Goal: Task Accomplishment & Management: Manage account settings

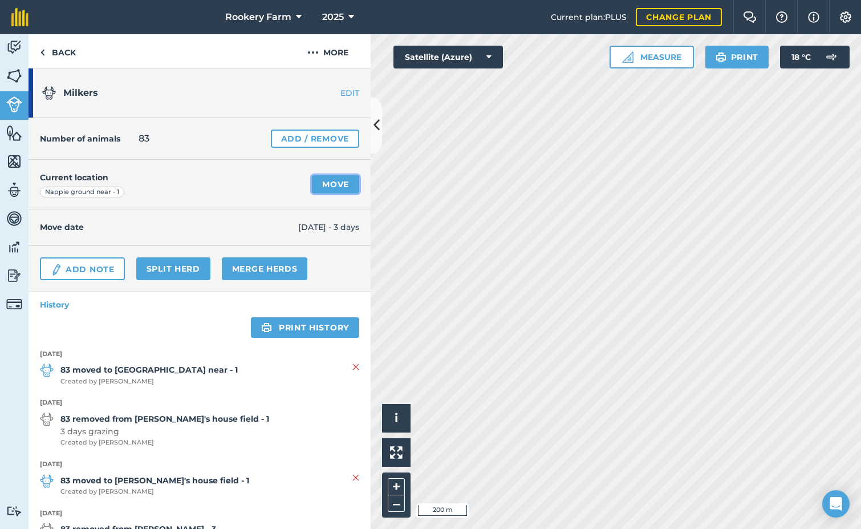
click at [321, 183] on link "Move" at bounding box center [335, 184] width 47 height 18
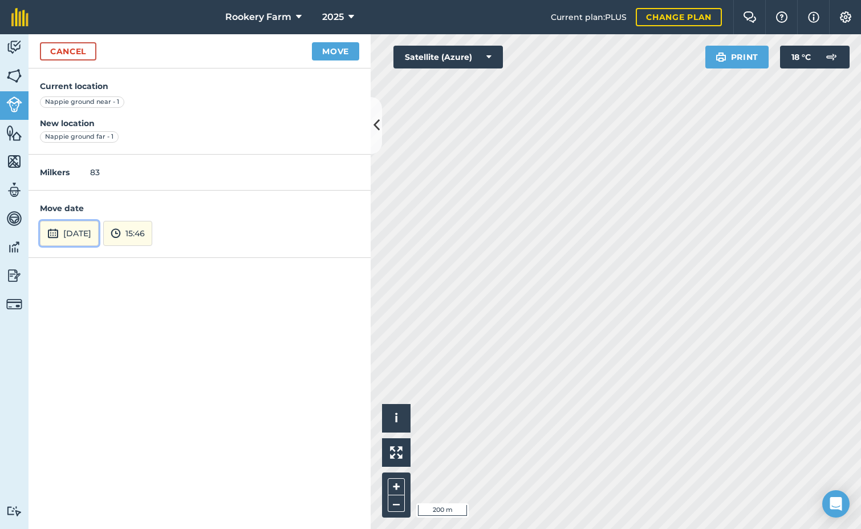
click at [99, 229] on button "[DATE]" at bounding box center [69, 233] width 59 height 25
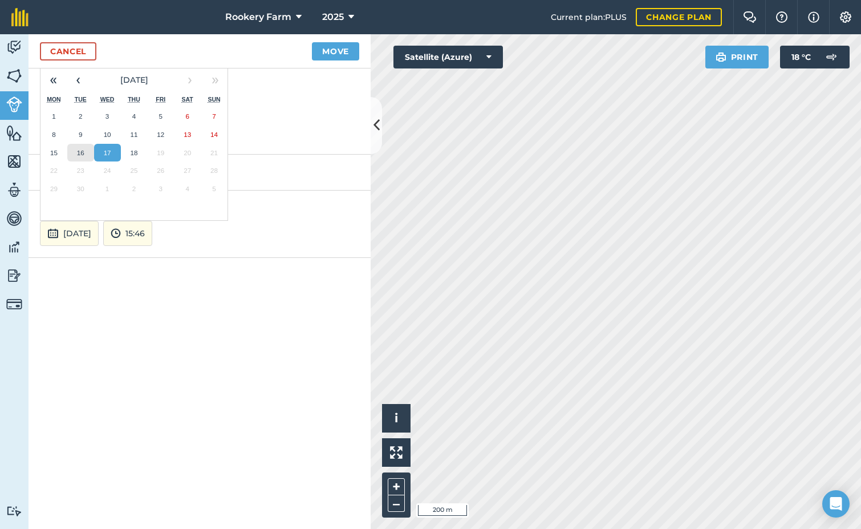
click at [82, 153] on abbr "16" at bounding box center [80, 152] width 7 height 7
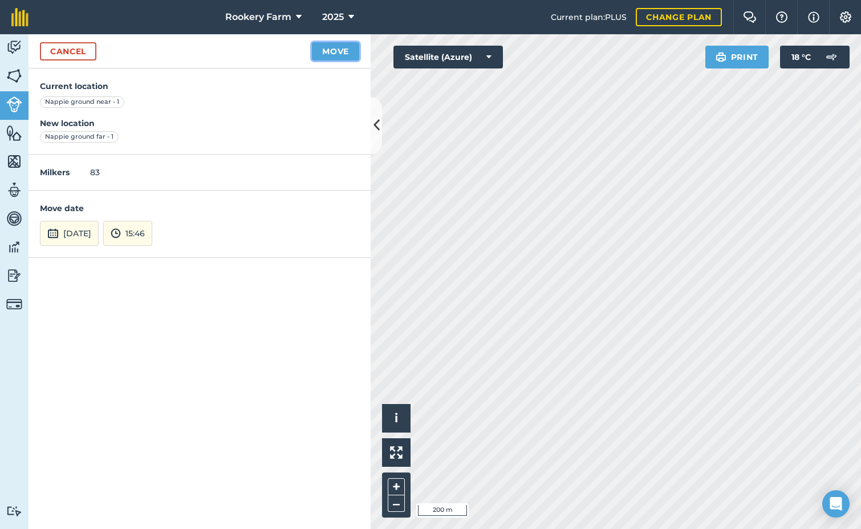
click at [338, 49] on button "Move" at bounding box center [335, 51] width 47 height 18
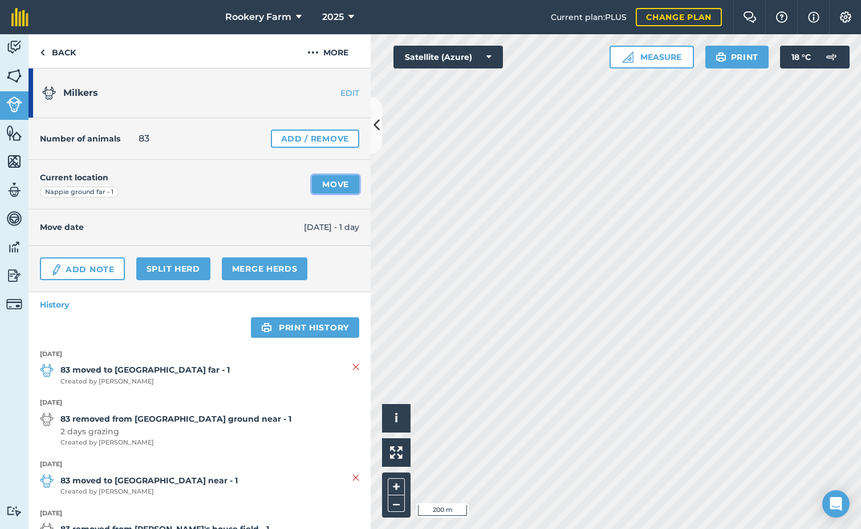
click at [332, 184] on link "Move" at bounding box center [335, 184] width 47 height 18
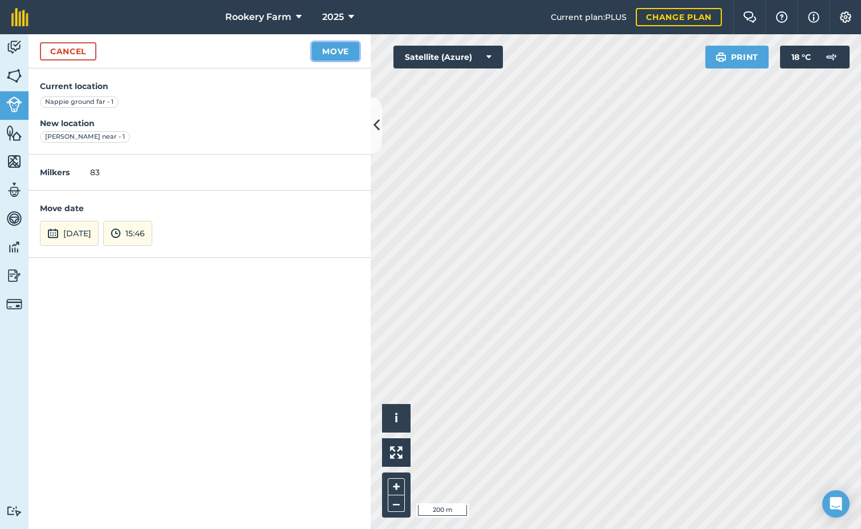
click at [338, 50] on button "Move" at bounding box center [335, 51] width 47 height 18
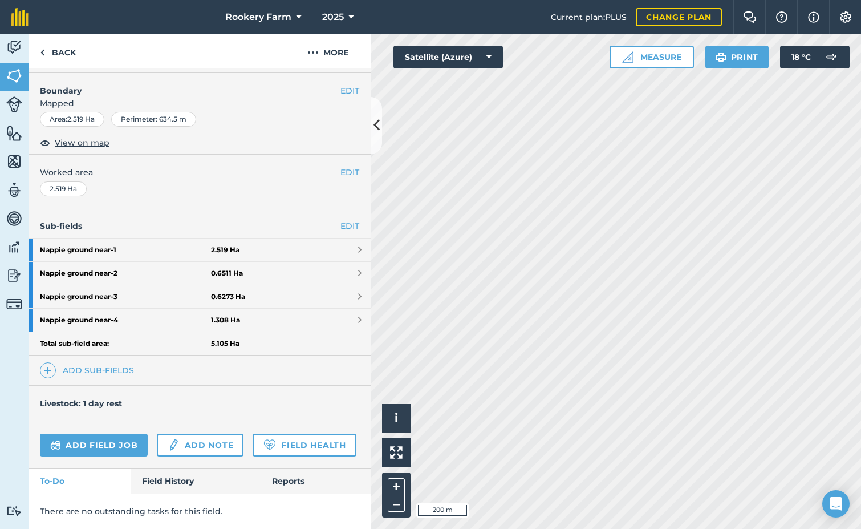
scroll to position [176, 0]
click at [111, 434] on link "Add field job" at bounding box center [94, 445] width 108 height 23
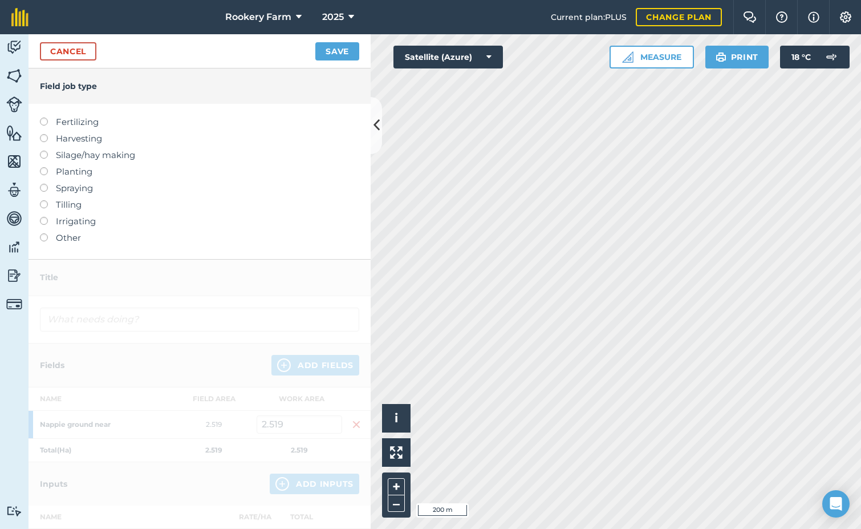
click at [42, 134] on label at bounding box center [48, 134] width 16 height 0
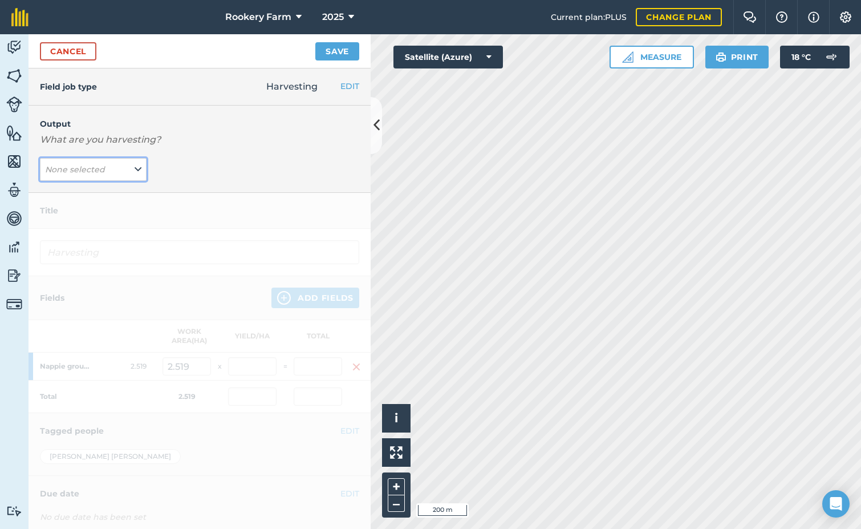
click at [136, 175] on icon at bounding box center [138, 169] width 7 height 13
click at [112, 186] on button "kg/dm/ha ( kg )" at bounding box center [93, 192] width 107 height 22
type input "Harvesting kg/dm/ha"
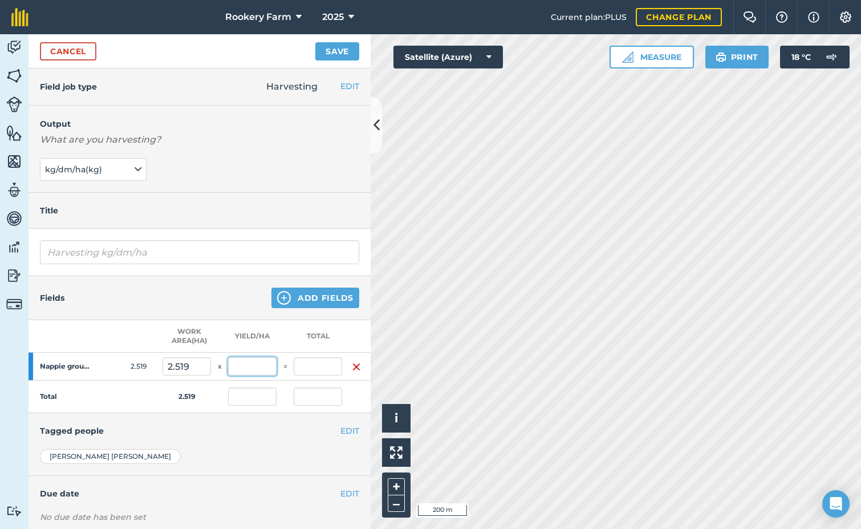
click at [235, 366] on input "text" at bounding box center [252, 366] width 48 height 18
type input "460"
type input "1,158.74"
type input "460"
type input "1,158.74"
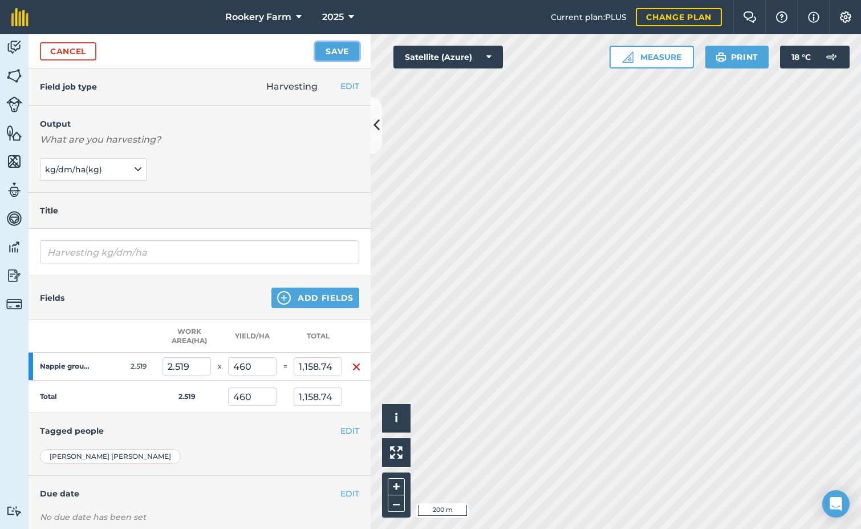
click at [333, 53] on button "Save" at bounding box center [337, 51] width 44 height 18
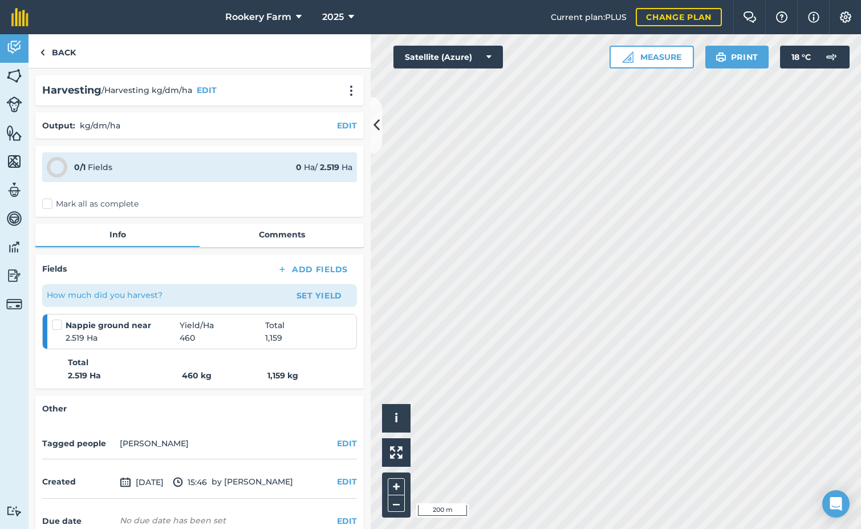
click at [49, 202] on label "Mark all as complete" at bounding box center [90, 204] width 96 height 12
click at [49, 202] on input "Mark all as complete" at bounding box center [45, 201] width 7 height 7
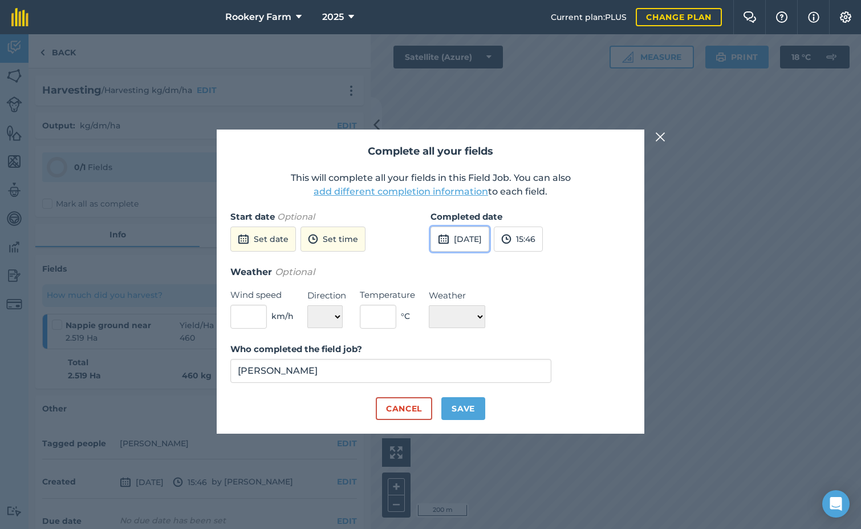
click at [473, 232] on button "[DATE]" at bounding box center [460, 238] width 59 height 25
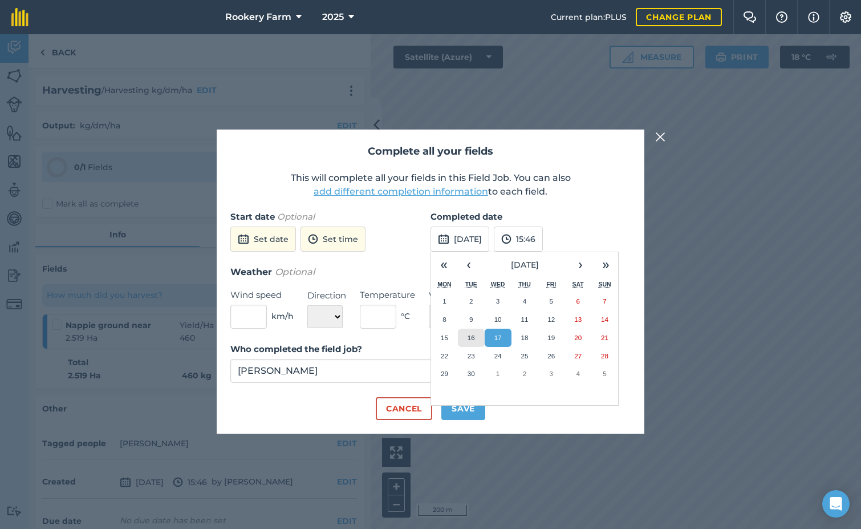
click at [470, 334] on abbr "16" at bounding box center [471, 337] width 7 height 7
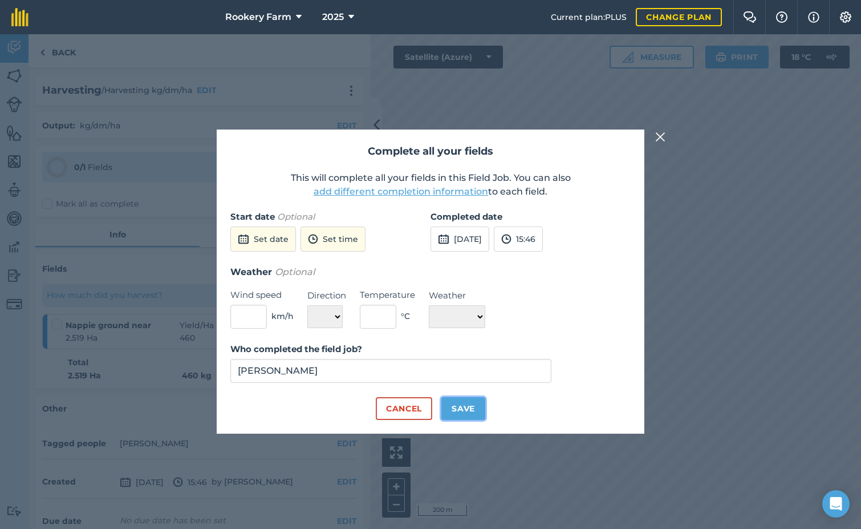
click at [471, 411] on button "Save" at bounding box center [464, 408] width 44 height 23
checkbox input "true"
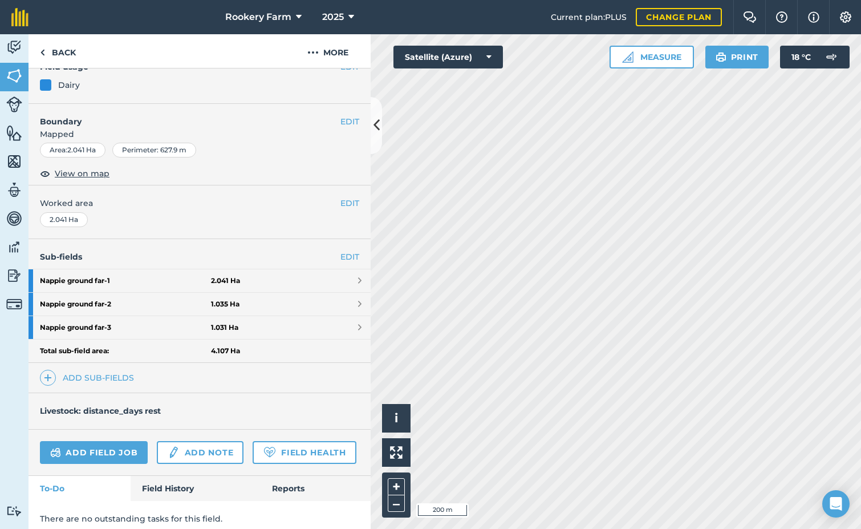
scroll to position [114, 0]
click at [106, 444] on link "Add field job" at bounding box center [94, 451] width 108 height 23
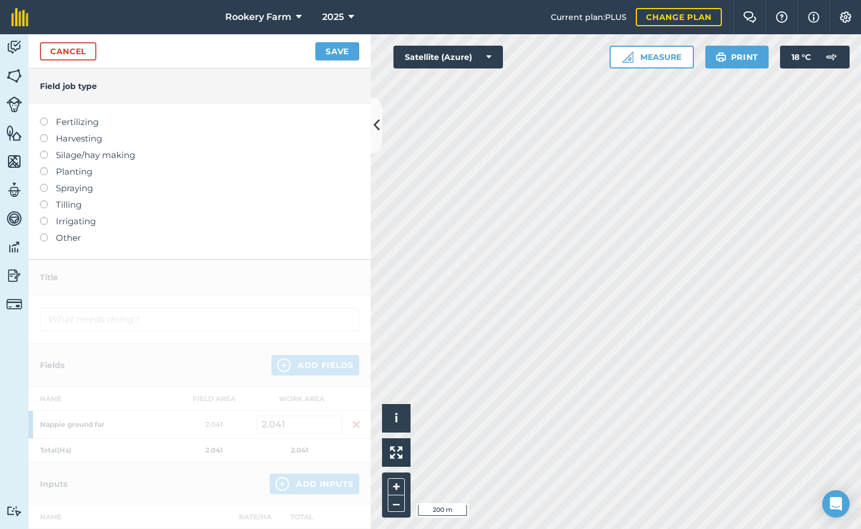
click at [43, 134] on label at bounding box center [48, 134] width 16 height 0
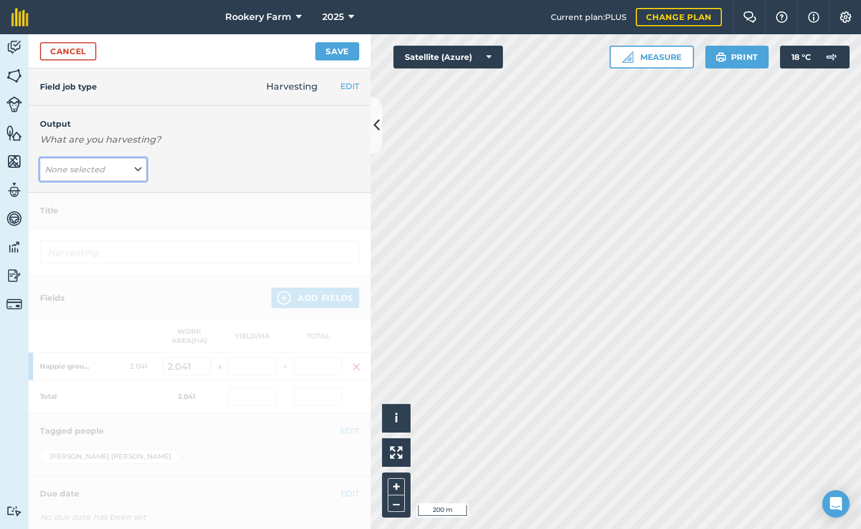
click at [135, 168] on icon at bounding box center [138, 169] width 7 height 13
click at [106, 186] on button "kg/dm/ha ( kg )" at bounding box center [93, 192] width 107 height 22
type input "Harvesting kg/dm/ha"
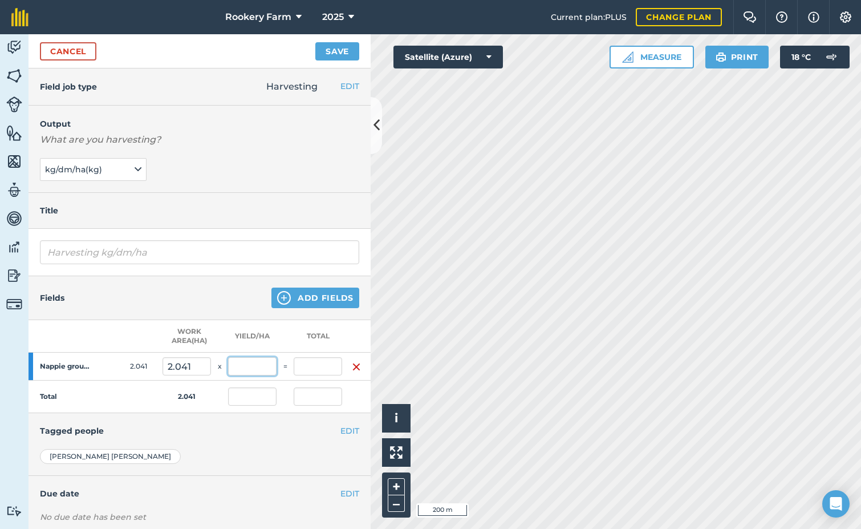
click at [243, 362] on input "text" at bounding box center [252, 366] width 48 height 18
type input "633"
type input "1,291.953"
type input "633"
type input "1,291.953"
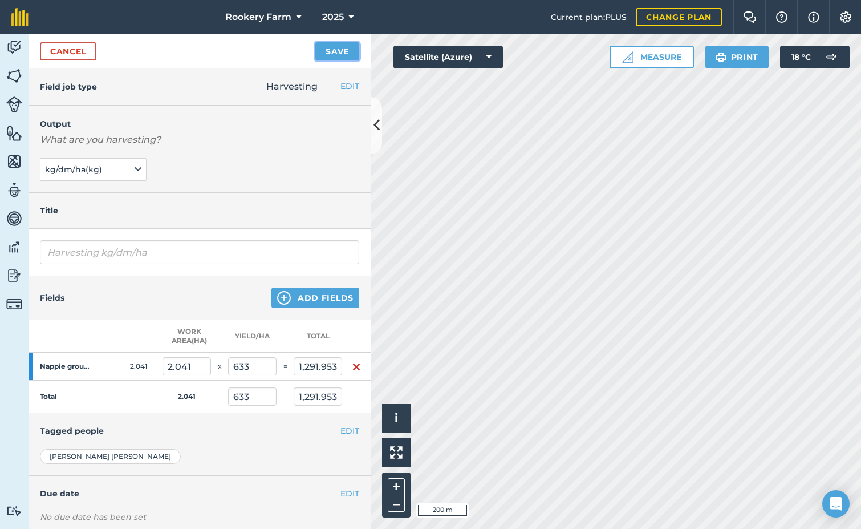
click at [330, 52] on button "Save" at bounding box center [337, 51] width 44 height 18
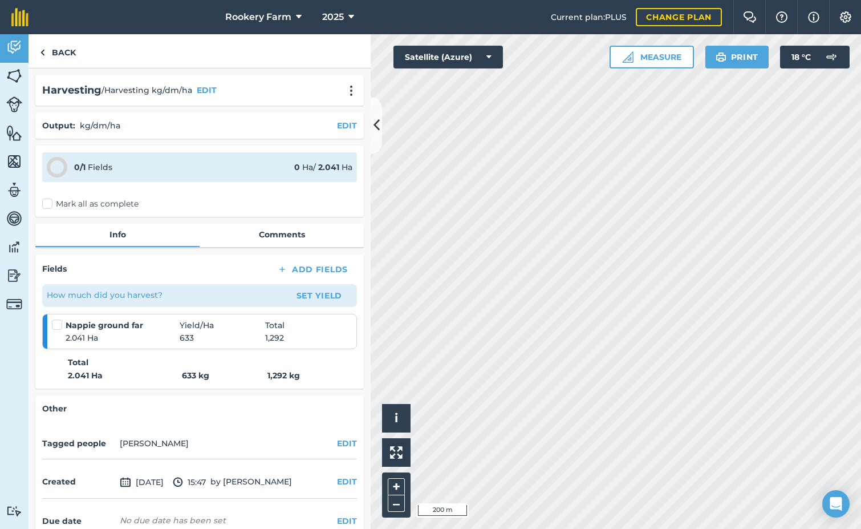
click at [59, 319] on label at bounding box center [59, 319] width 14 height 0
click at [59, 326] on input "checkbox" at bounding box center [55, 322] width 7 height 7
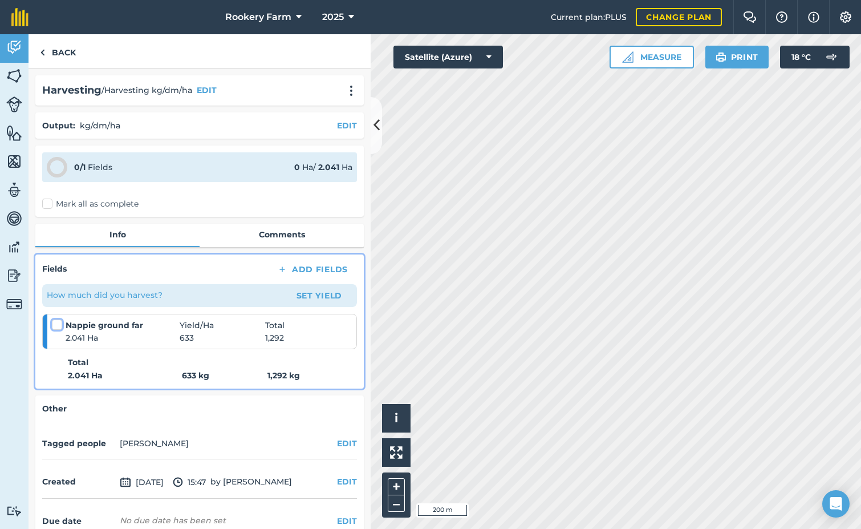
checkbox input "false"
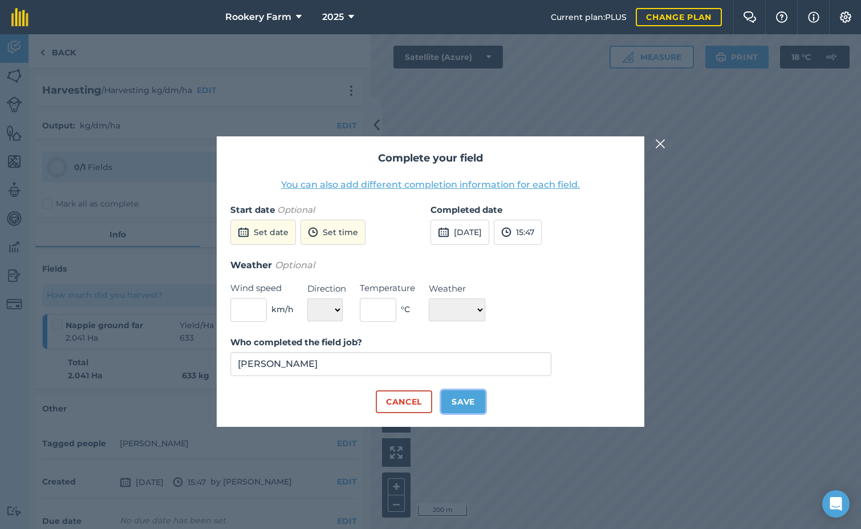
click at [474, 400] on button "Save" at bounding box center [464, 401] width 44 height 23
checkbox input "true"
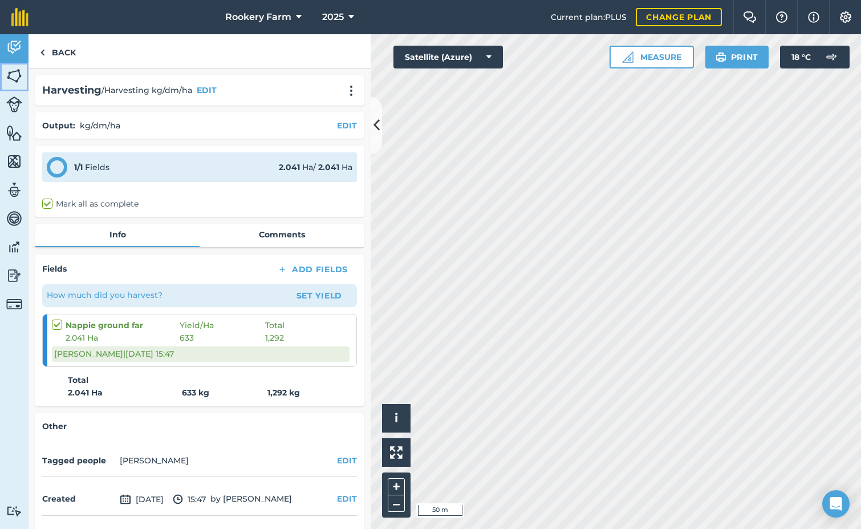
click at [15, 79] on img at bounding box center [14, 75] width 16 height 17
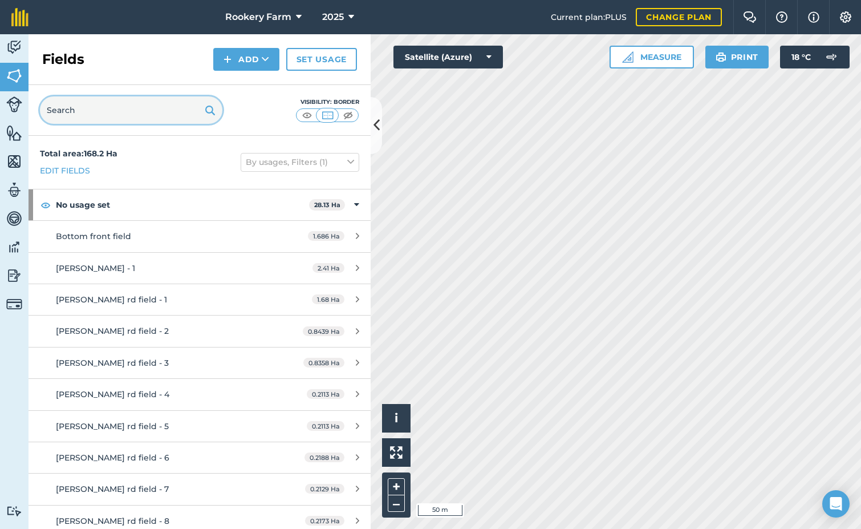
click at [99, 109] on input "text" at bounding box center [131, 109] width 183 height 27
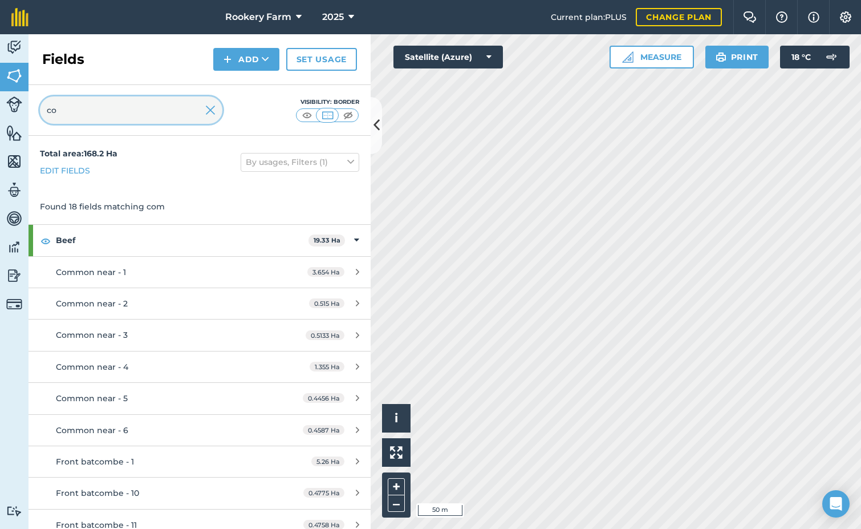
type input "c"
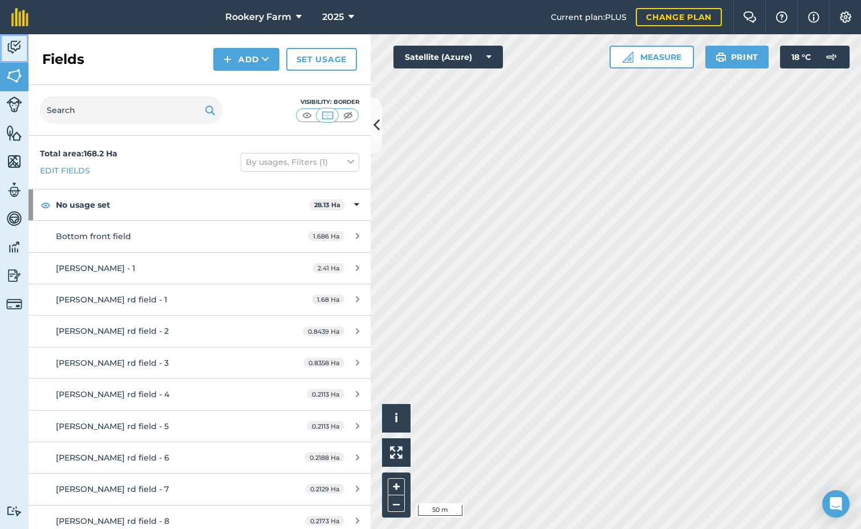
click at [13, 49] on img at bounding box center [14, 47] width 16 height 17
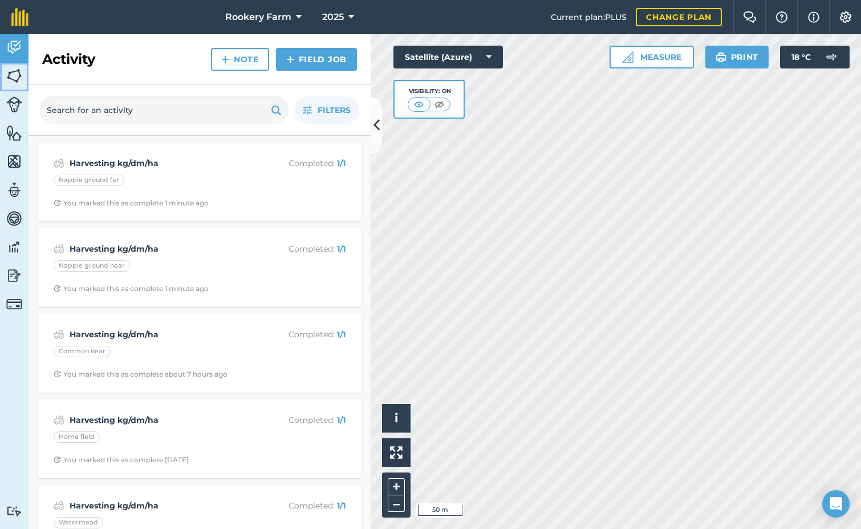
click at [11, 79] on img at bounding box center [14, 75] width 16 height 17
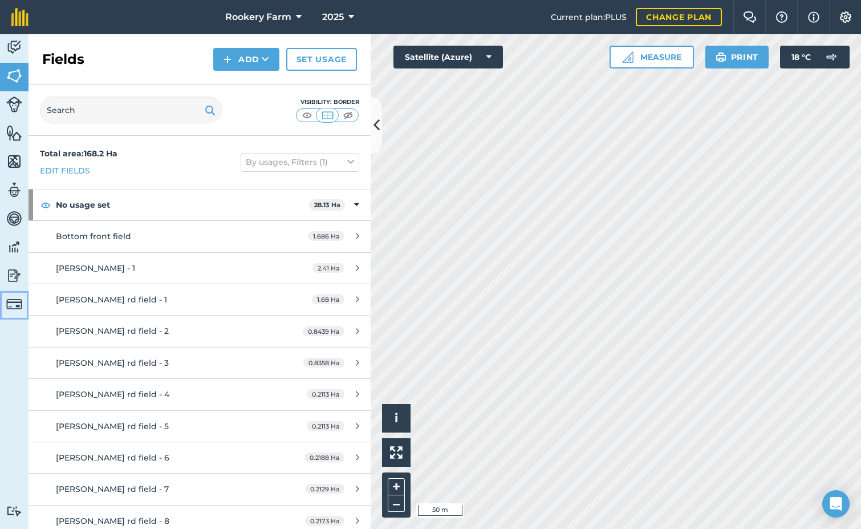
click at [14, 299] on img at bounding box center [14, 304] width 16 height 16
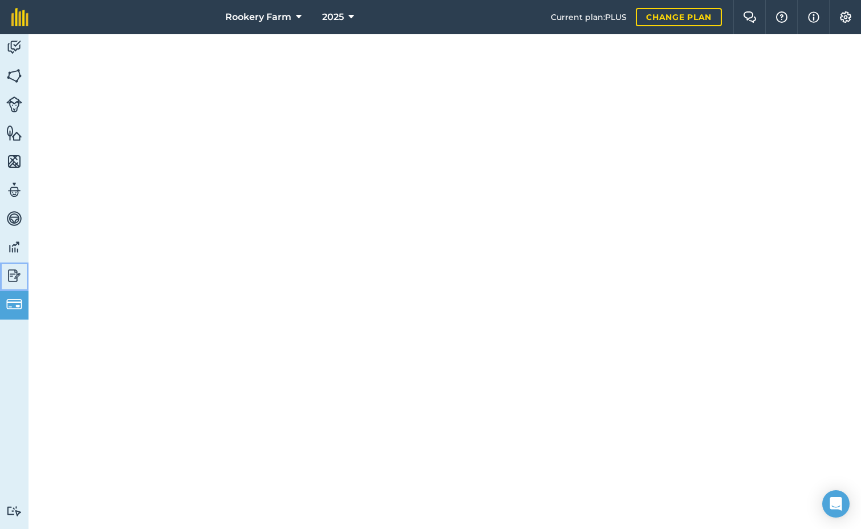
click at [12, 275] on img at bounding box center [14, 275] width 16 height 17
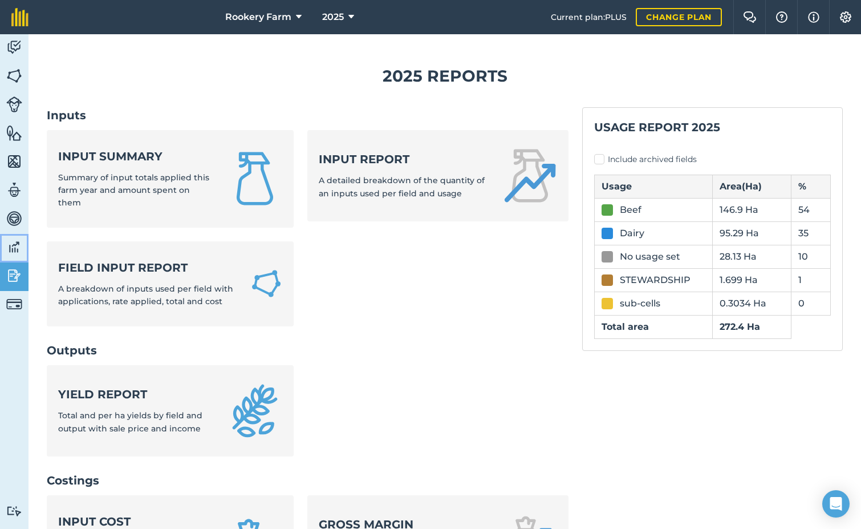
click at [18, 253] on img at bounding box center [14, 246] width 16 height 17
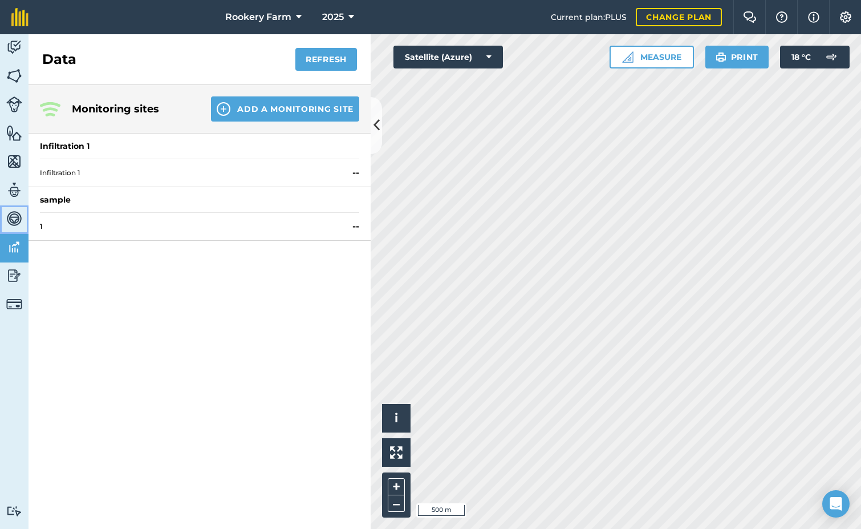
click at [11, 220] on img at bounding box center [14, 218] width 16 height 17
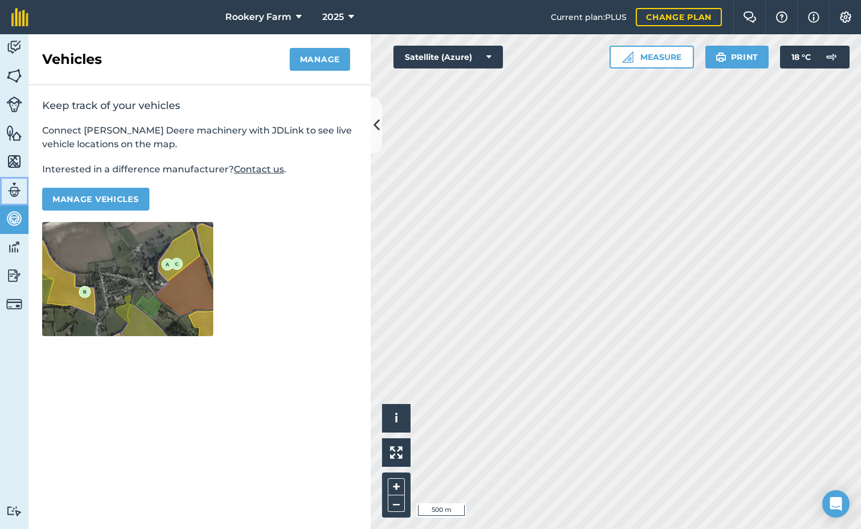
click at [15, 193] on img at bounding box center [14, 189] width 16 height 17
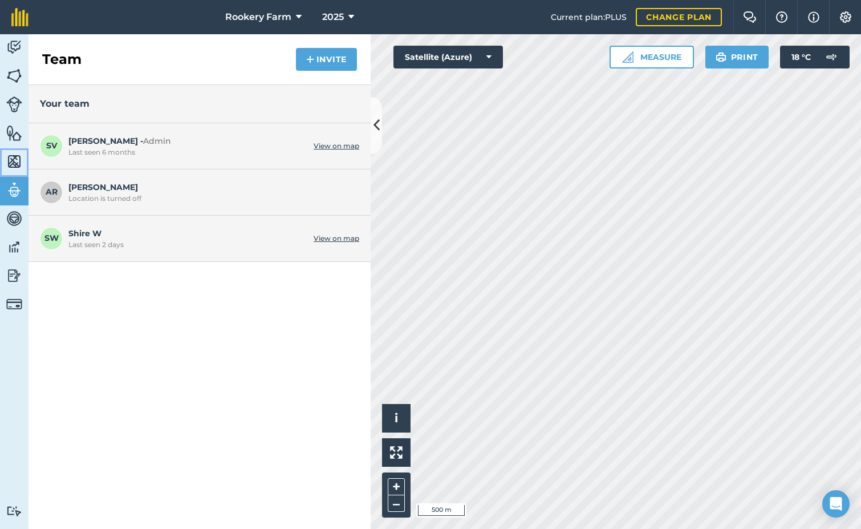
click at [17, 160] on img at bounding box center [14, 161] width 16 height 17
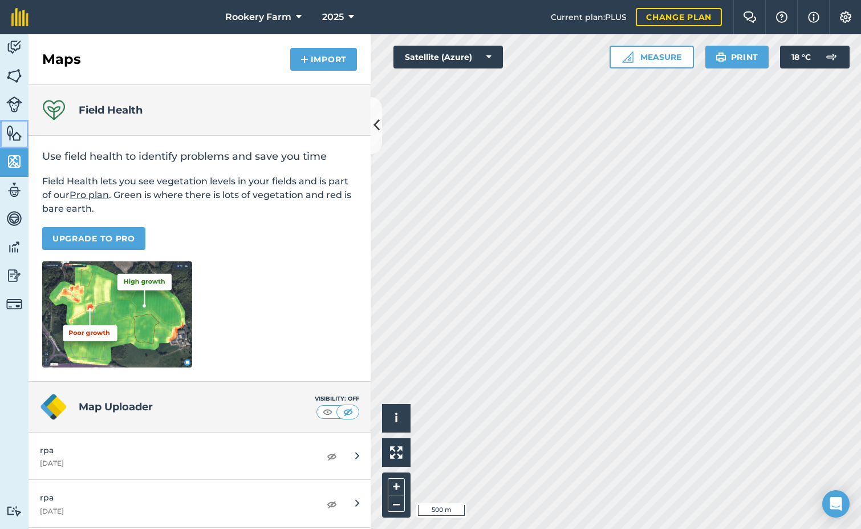
click at [14, 136] on img at bounding box center [14, 132] width 16 height 17
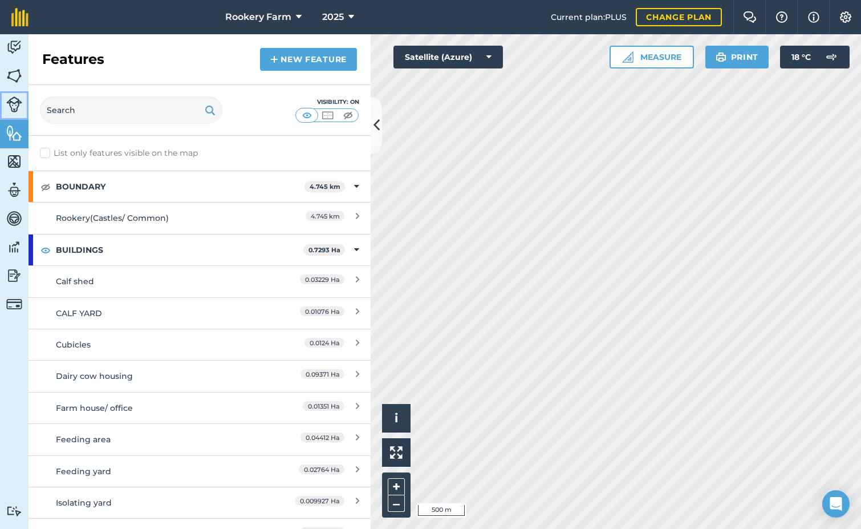
click at [13, 100] on img at bounding box center [14, 104] width 16 height 16
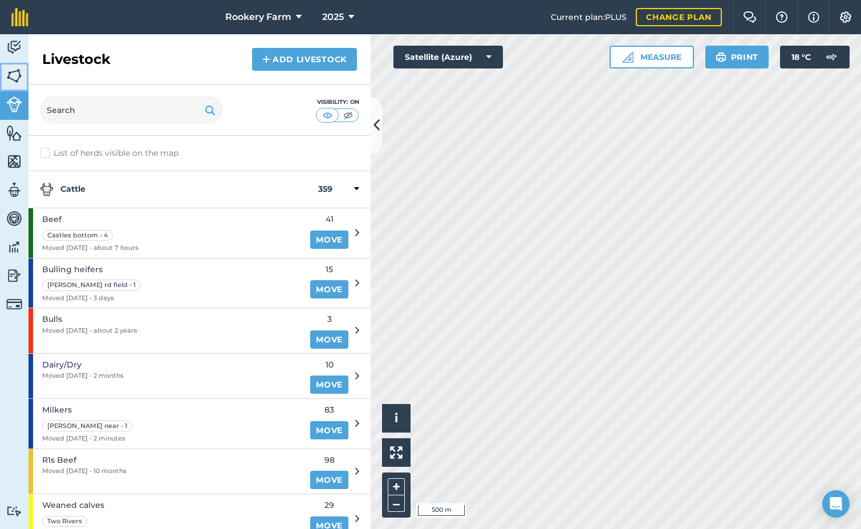
click at [10, 71] on img at bounding box center [14, 75] width 16 height 17
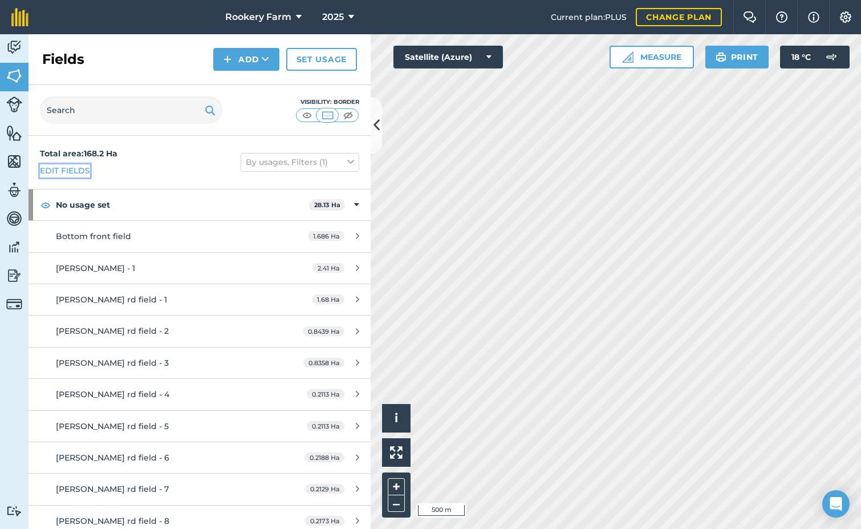
click at [79, 173] on link "Edit fields" at bounding box center [65, 170] width 50 height 13
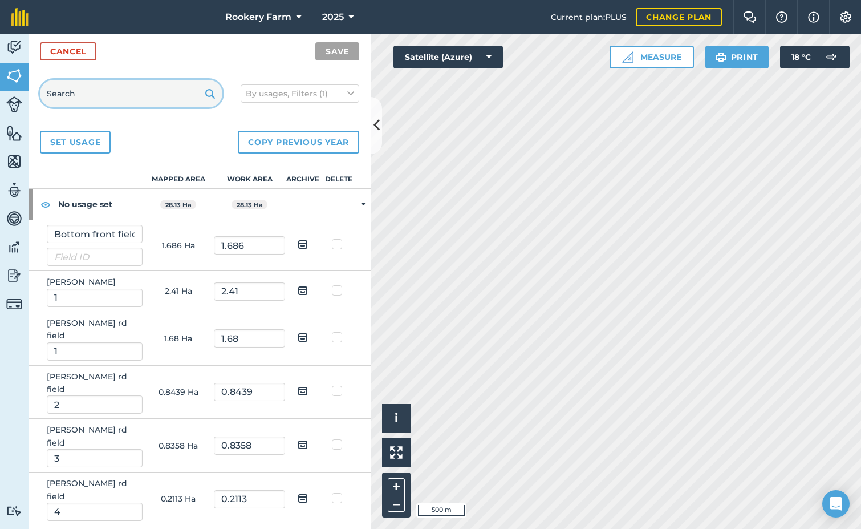
click at [82, 90] on input "text" at bounding box center [131, 93] width 183 height 27
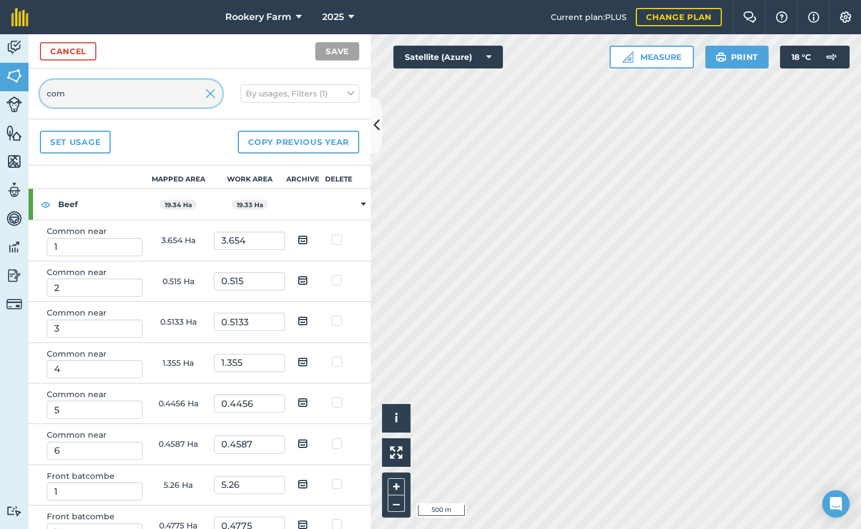
click at [86, 90] on input "com" at bounding box center [131, 93] width 183 height 27
type input "com"
click at [210, 94] on img at bounding box center [210, 94] width 10 height 14
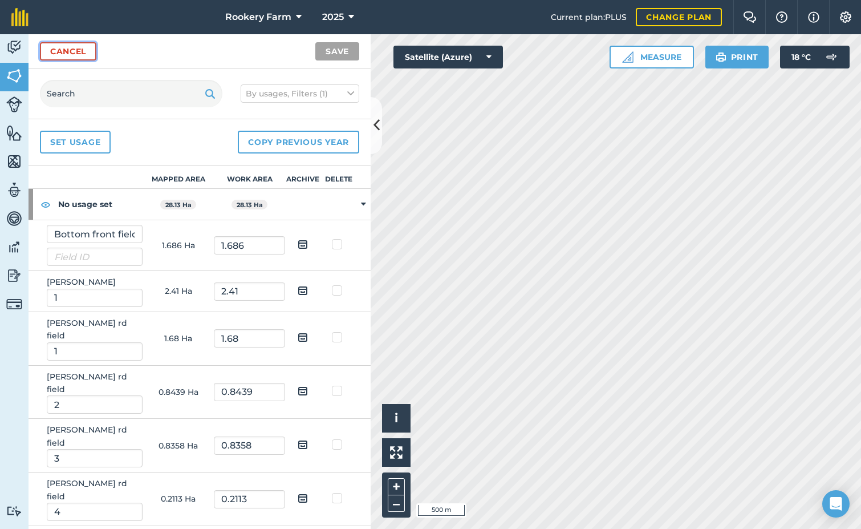
click at [74, 58] on link "Cancel" at bounding box center [68, 51] width 56 height 18
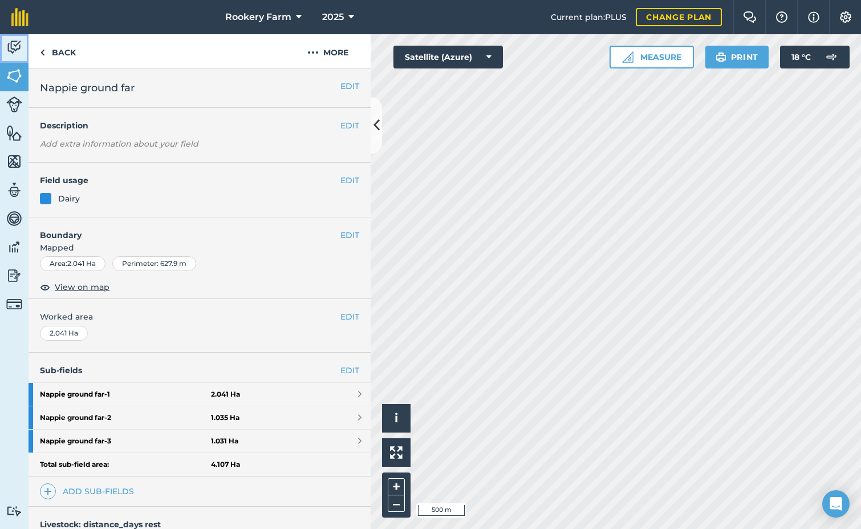
click at [20, 53] on img at bounding box center [14, 47] width 16 height 17
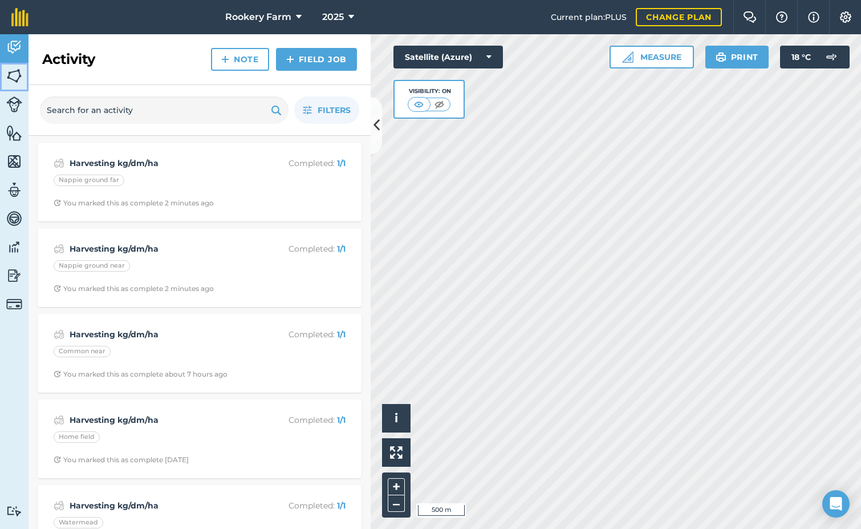
click at [20, 80] on img at bounding box center [14, 75] width 16 height 17
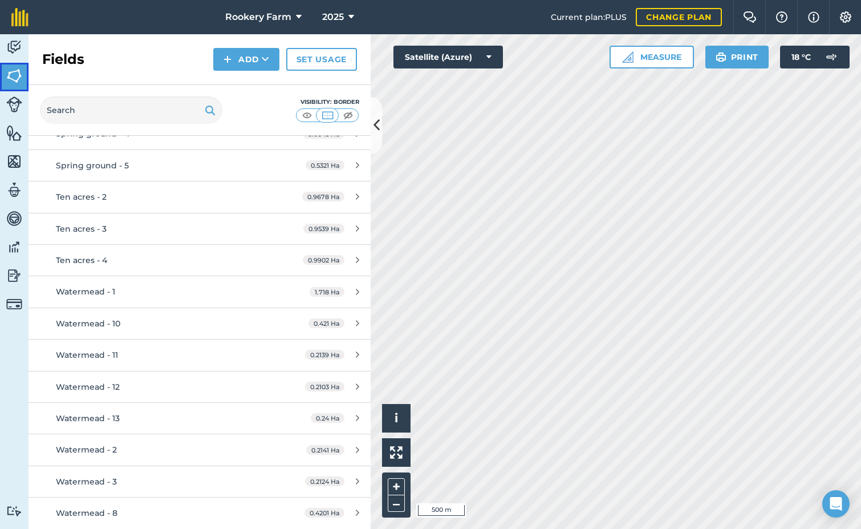
scroll to position [8632, 0]
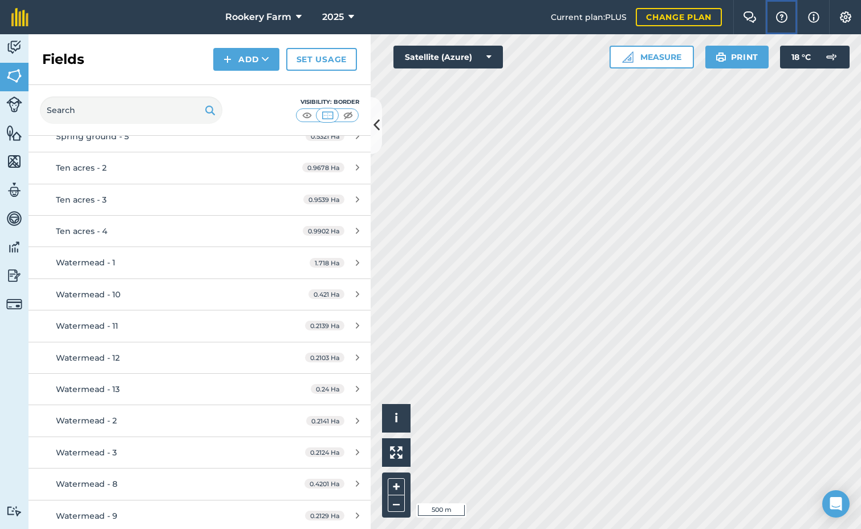
click at [781, 17] on img at bounding box center [782, 16] width 14 height 11
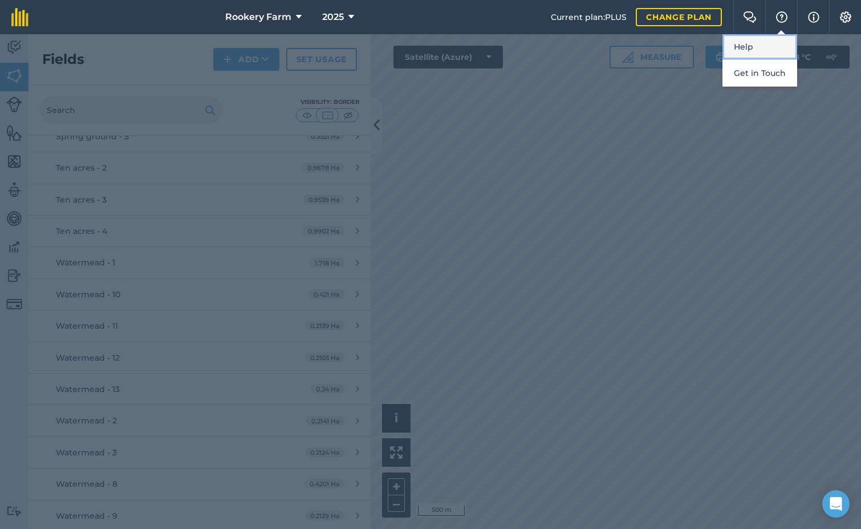
click at [768, 44] on link "Help" at bounding box center [760, 47] width 75 height 26
click at [509, 156] on div at bounding box center [430, 281] width 861 height 495
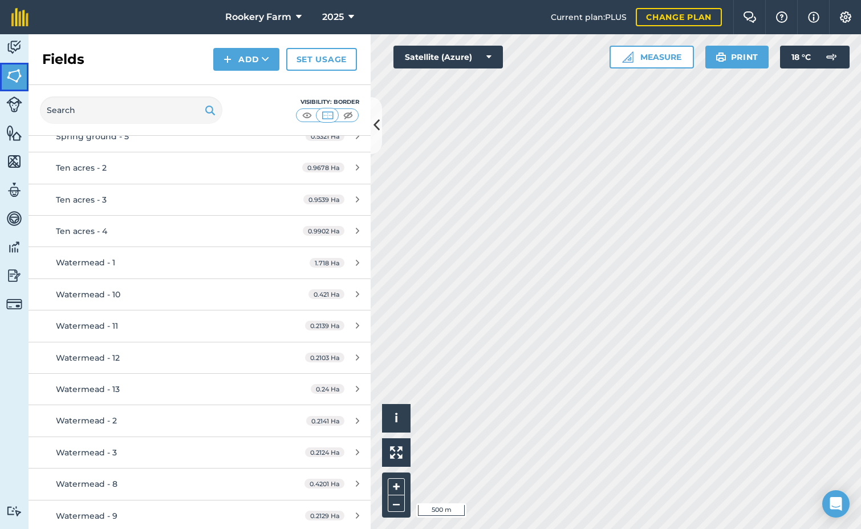
click at [11, 77] on img at bounding box center [14, 75] width 16 height 17
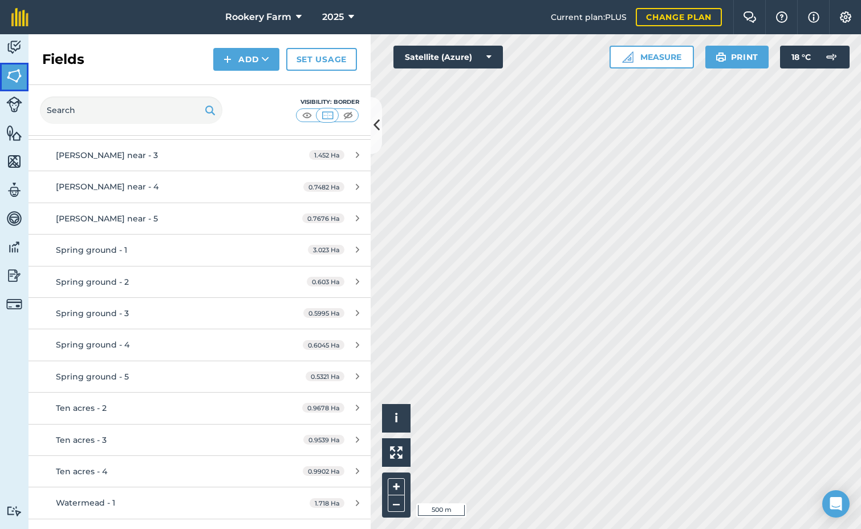
scroll to position [8232, 0]
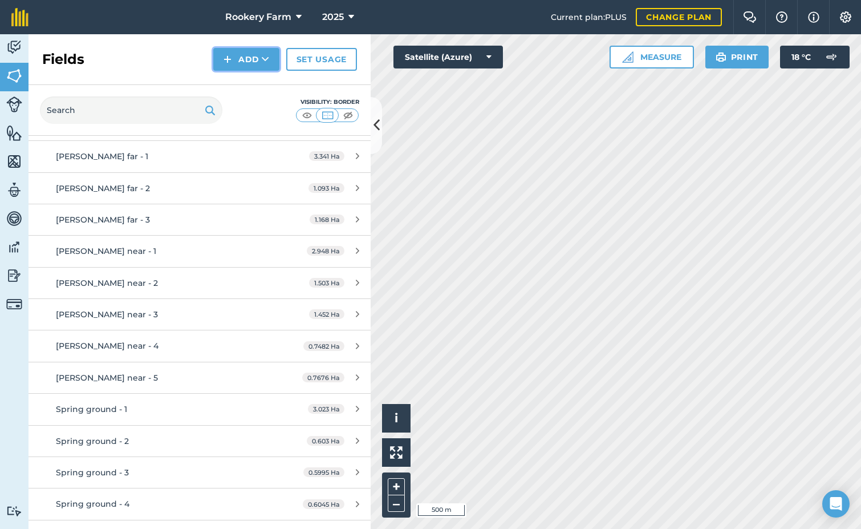
click at [269, 59] on icon at bounding box center [265, 59] width 7 height 11
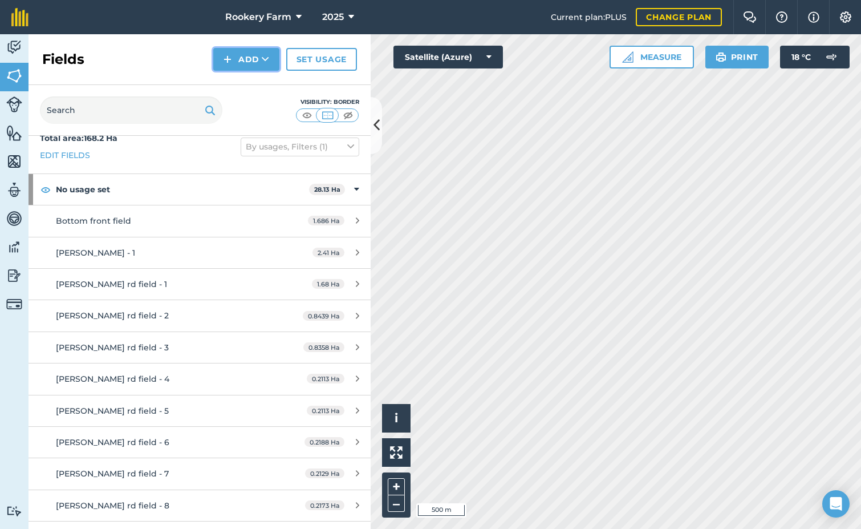
scroll to position [0, 0]
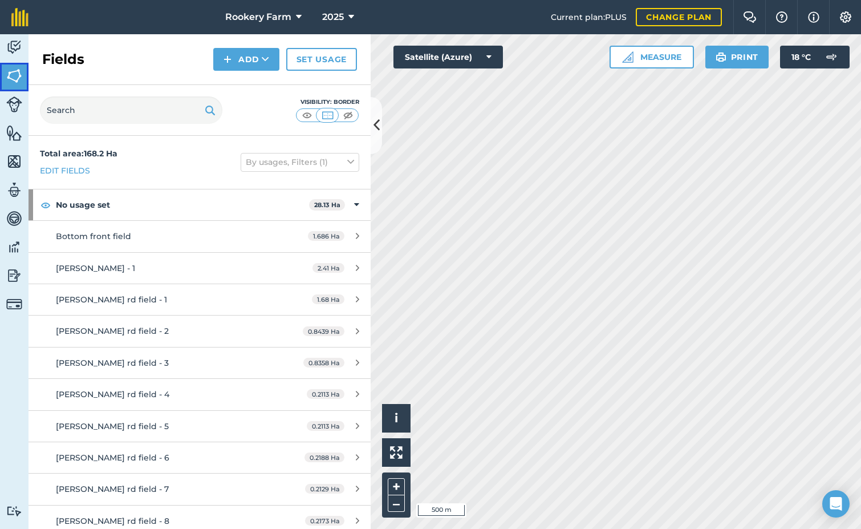
click at [18, 79] on img at bounding box center [14, 75] width 16 height 17
click at [15, 45] on img at bounding box center [14, 47] width 16 height 17
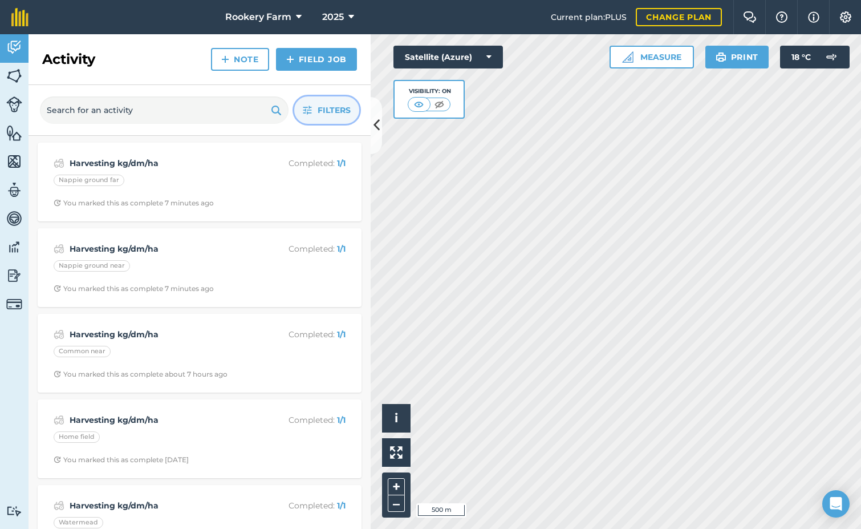
click at [325, 118] on button "Filters" at bounding box center [326, 109] width 65 height 27
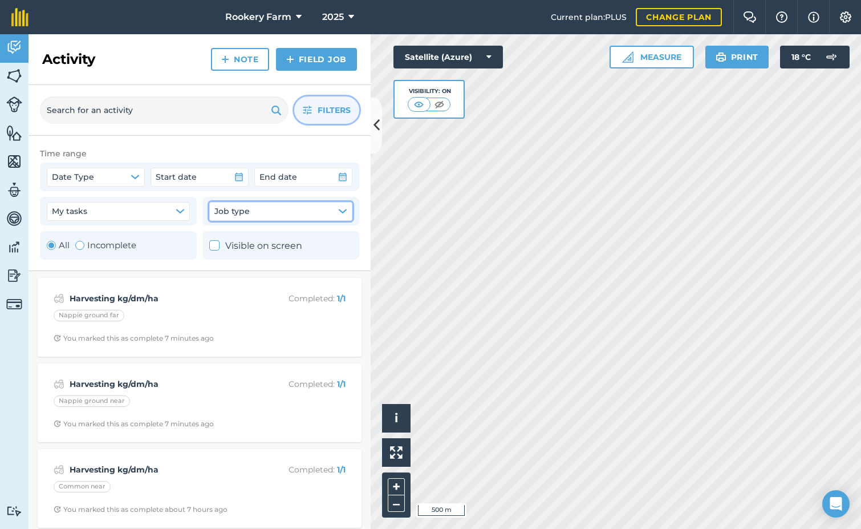
click at [346, 213] on icon "button" at bounding box center [342, 210] width 9 height 9
click at [176, 209] on icon "button" at bounding box center [180, 210] width 9 height 9
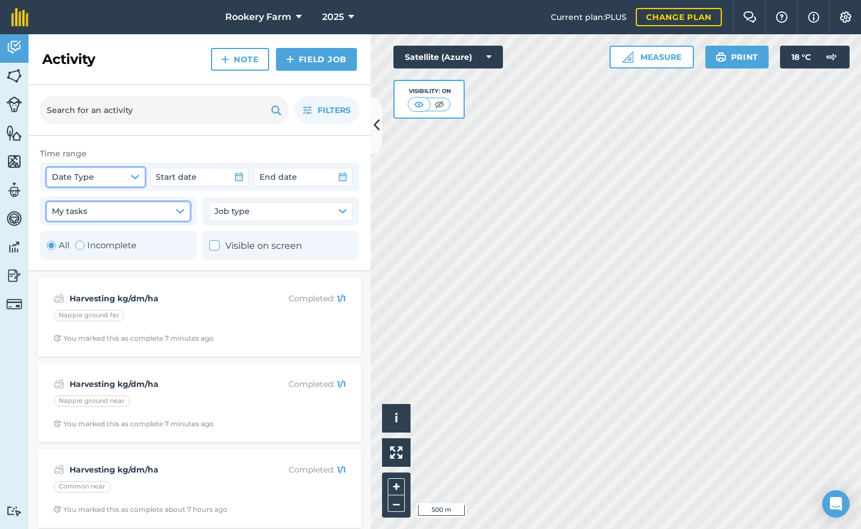
click at [132, 179] on icon "button" at bounding box center [135, 176] width 9 height 9
click at [15, 76] on img at bounding box center [14, 75] width 16 height 17
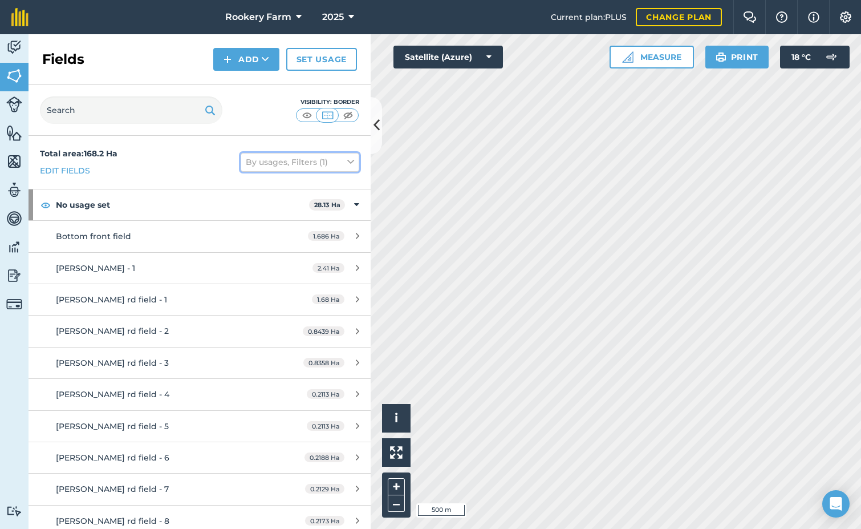
click at [347, 158] on icon at bounding box center [350, 162] width 7 height 13
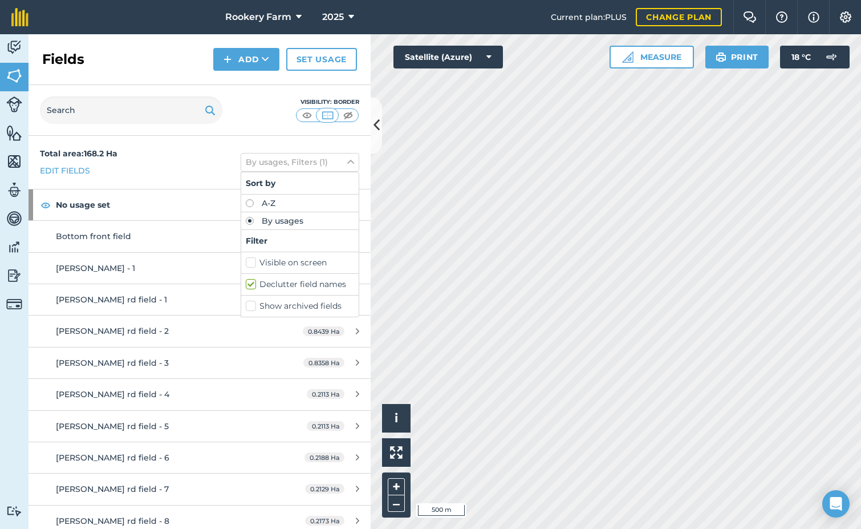
click at [246, 306] on label "Show archived fields" at bounding box center [300, 306] width 108 height 12
click at [246, 306] on input "Show archived fields" at bounding box center [249, 303] width 7 height 7
checkbox input "true"
click at [82, 102] on input "text" at bounding box center [131, 109] width 183 height 27
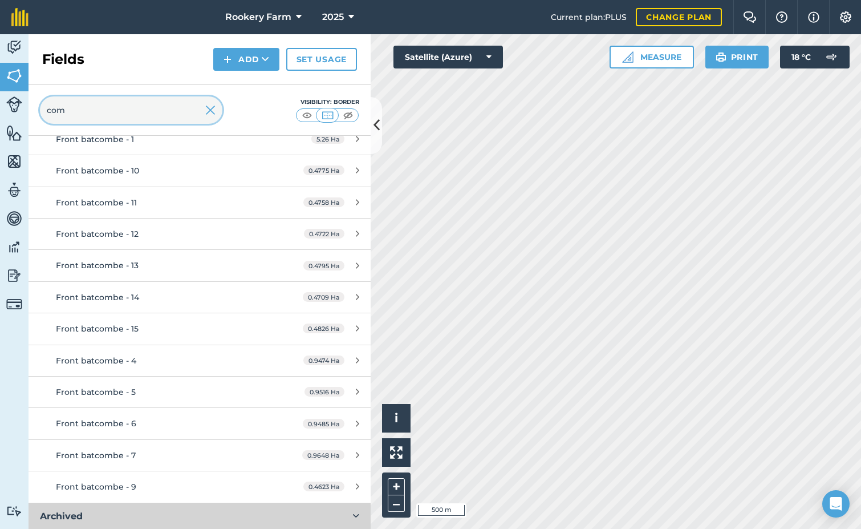
scroll to position [386, 0]
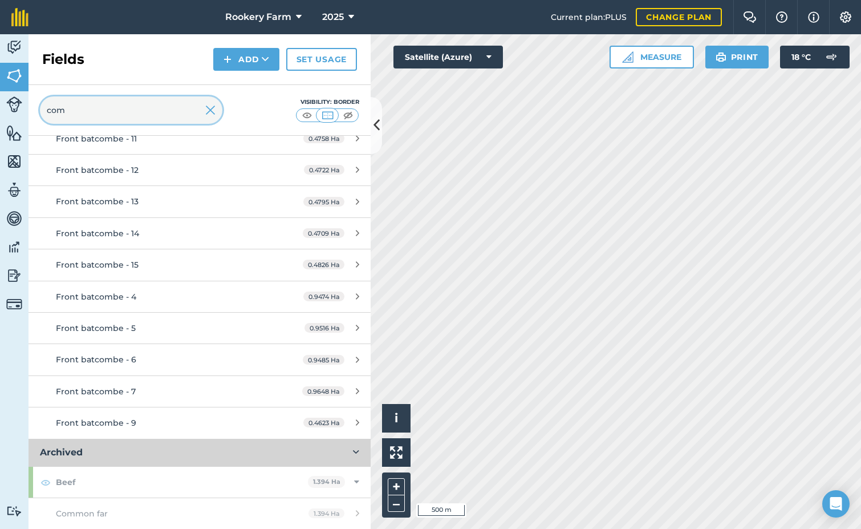
type input "com"
click at [296, 508] on link "Common far 1.394 Ha" at bounding box center [200, 513] width 342 height 31
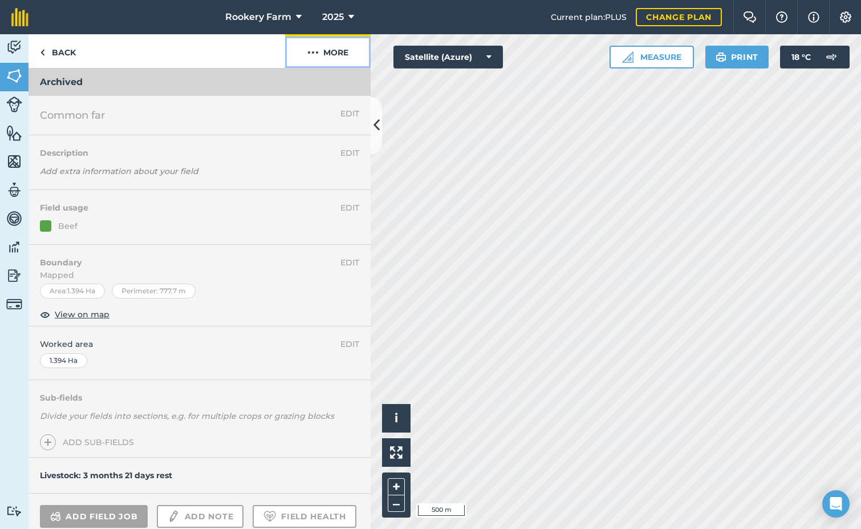
click at [334, 53] on button "More" at bounding box center [328, 51] width 86 height 34
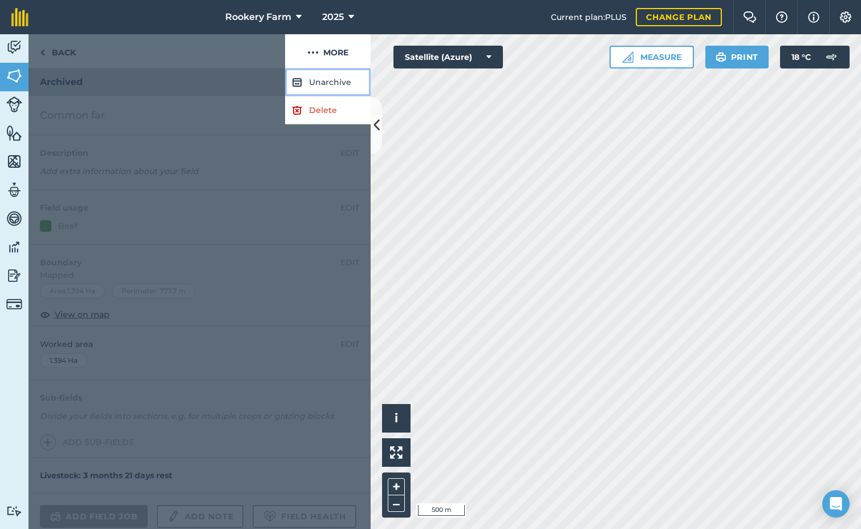
click at [334, 83] on button "Unarchive" at bounding box center [328, 82] width 86 height 28
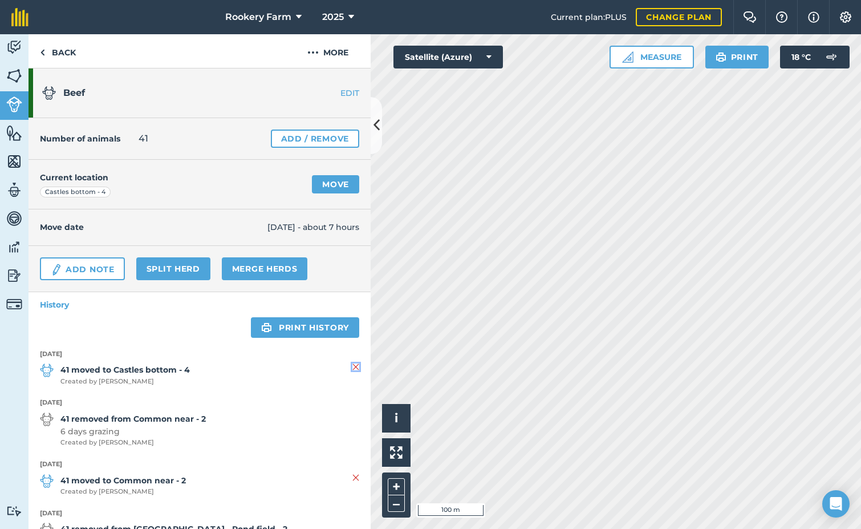
click at [353, 366] on img at bounding box center [356, 367] width 7 height 14
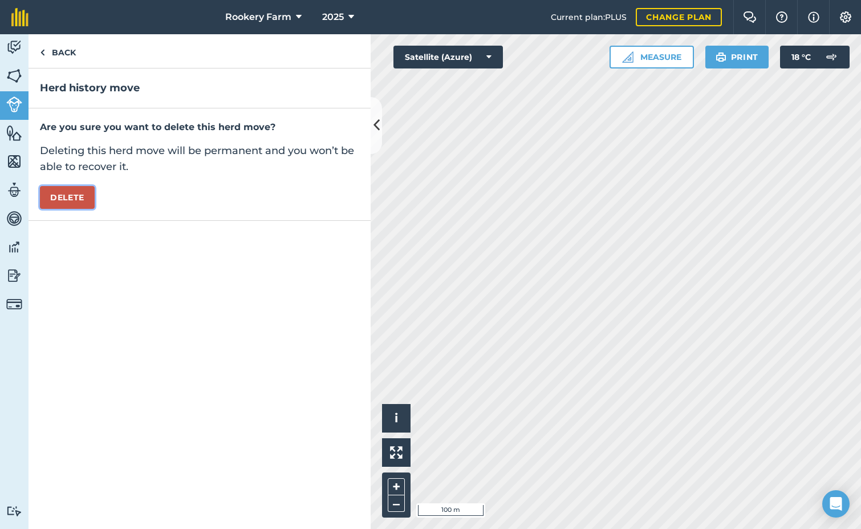
click at [76, 200] on button "Delete" at bounding box center [67, 197] width 55 height 23
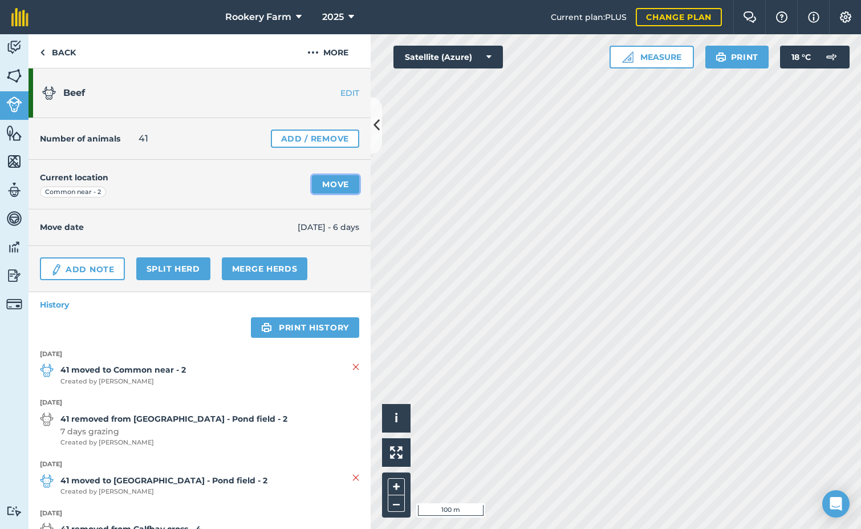
click at [323, 184] on link "Move" at bounding box center [335, 184] width 47 height 18
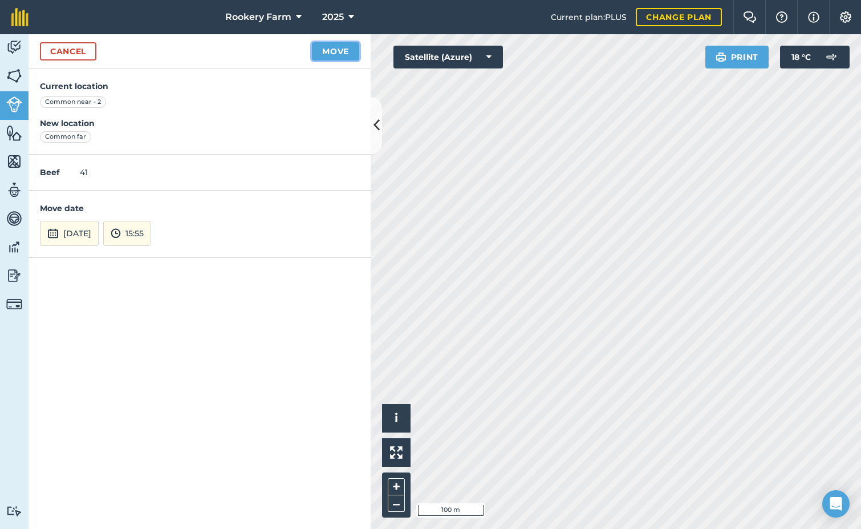
click at [337, 52] on button "Move" at bounding box center [335, 51] width 47 height 18
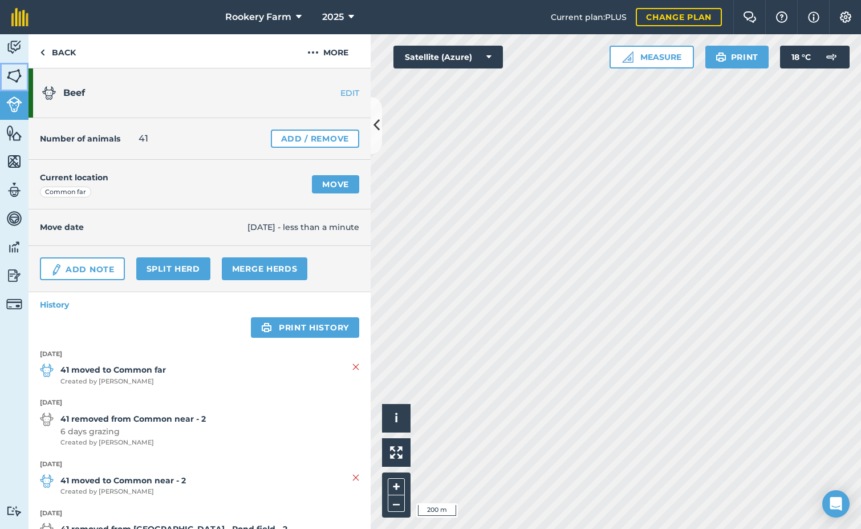
click at [15, 72] on img at bounding box center [14, 75] width 16 height 17
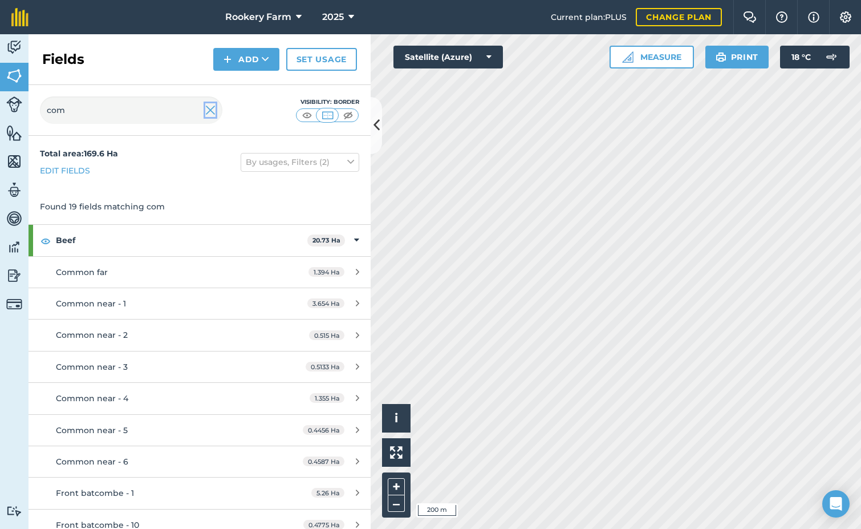
click at [210, 111] on img at bounding box center [210, 110] width 10 height 14
